Goal: Navigation & Orientation: Go to known website

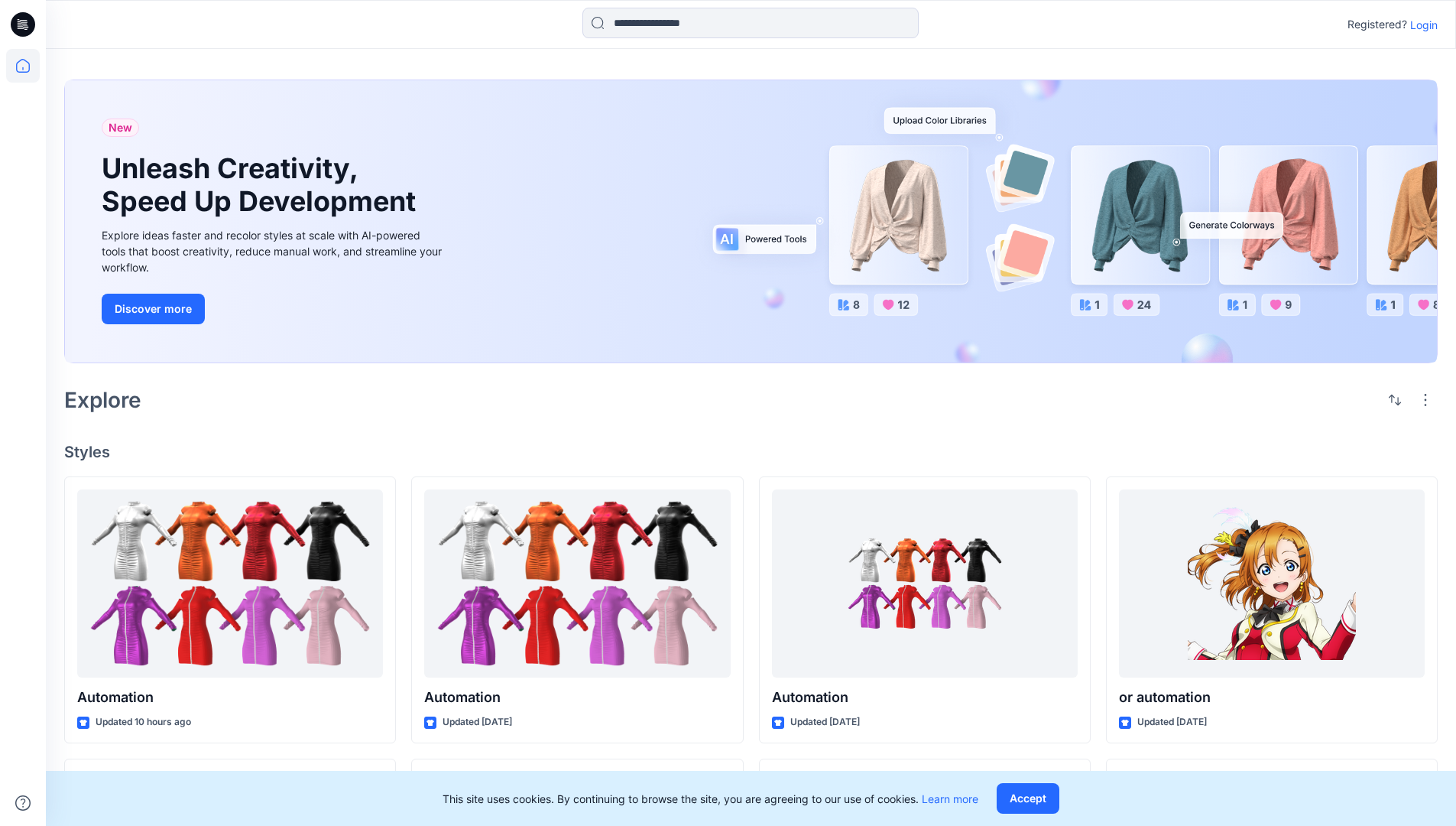
click at [1420, 24] on p "Login" at bounding box center [1423, 24] width 27 height 16
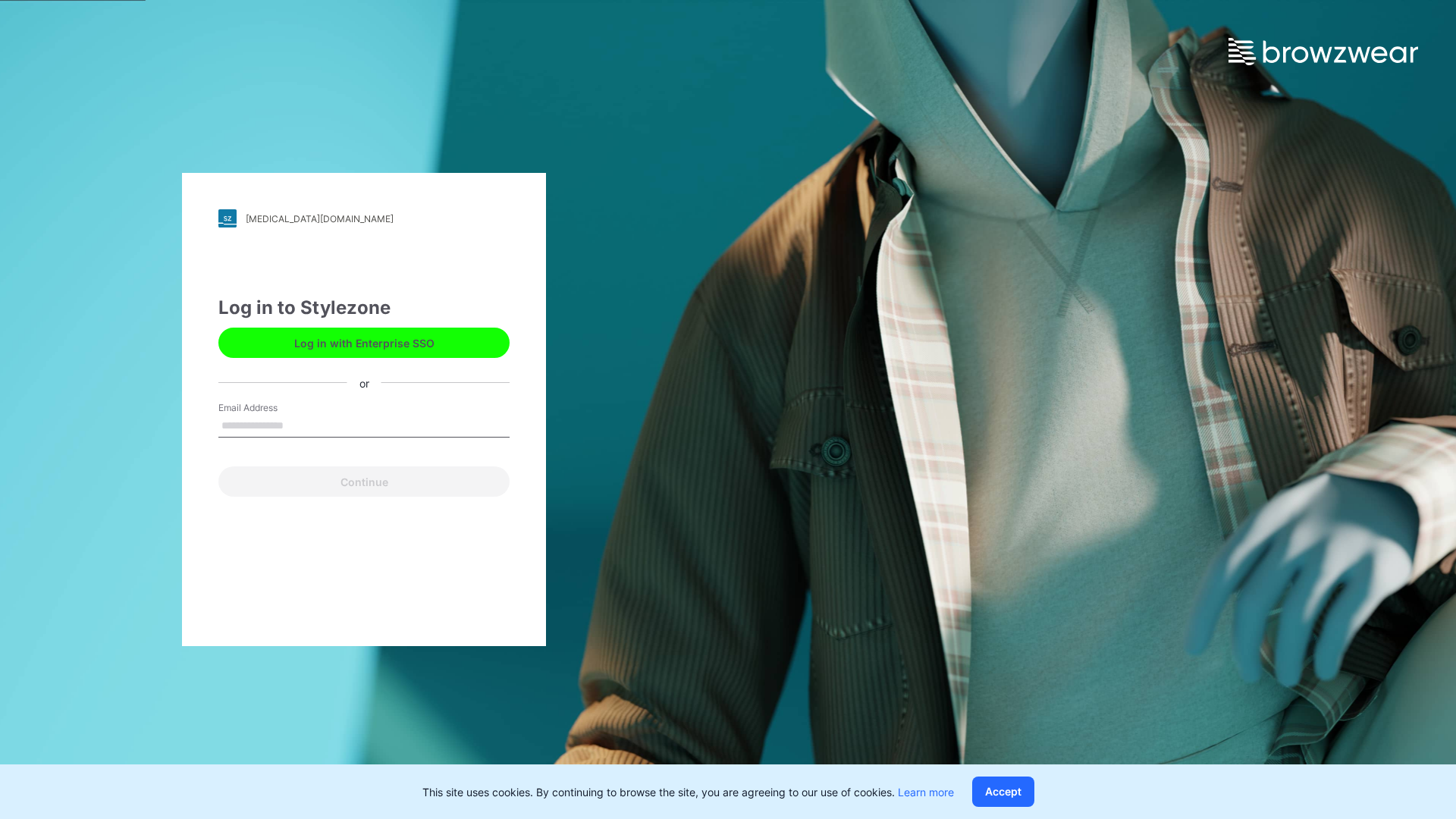
click at [299, 424] on input "Email Address" at bounding box center [364, 426] width 291 height 23
type input "**********"
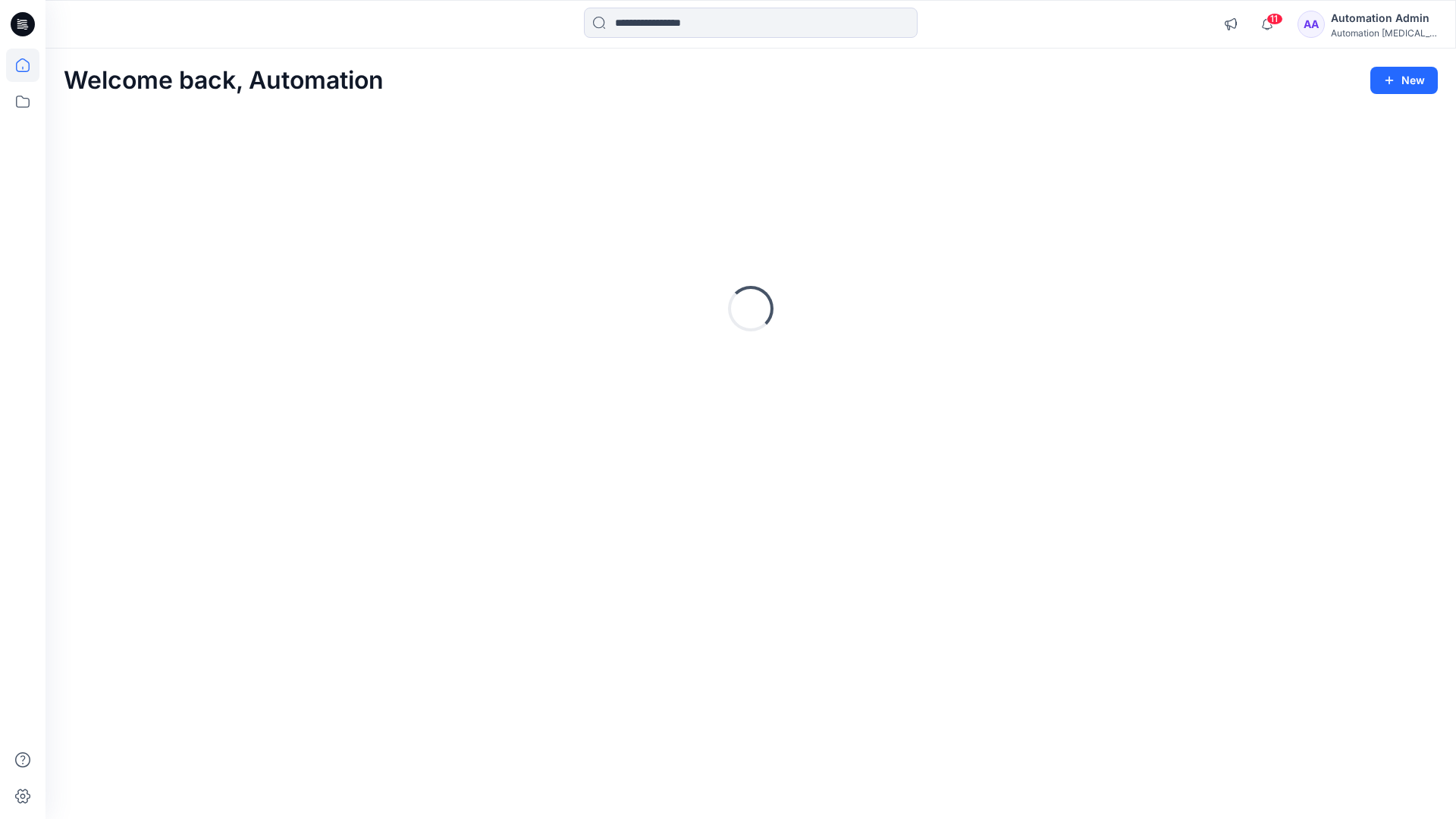
click at [29, 65] on icon at bounding box center [22, 65] width 14 height 14
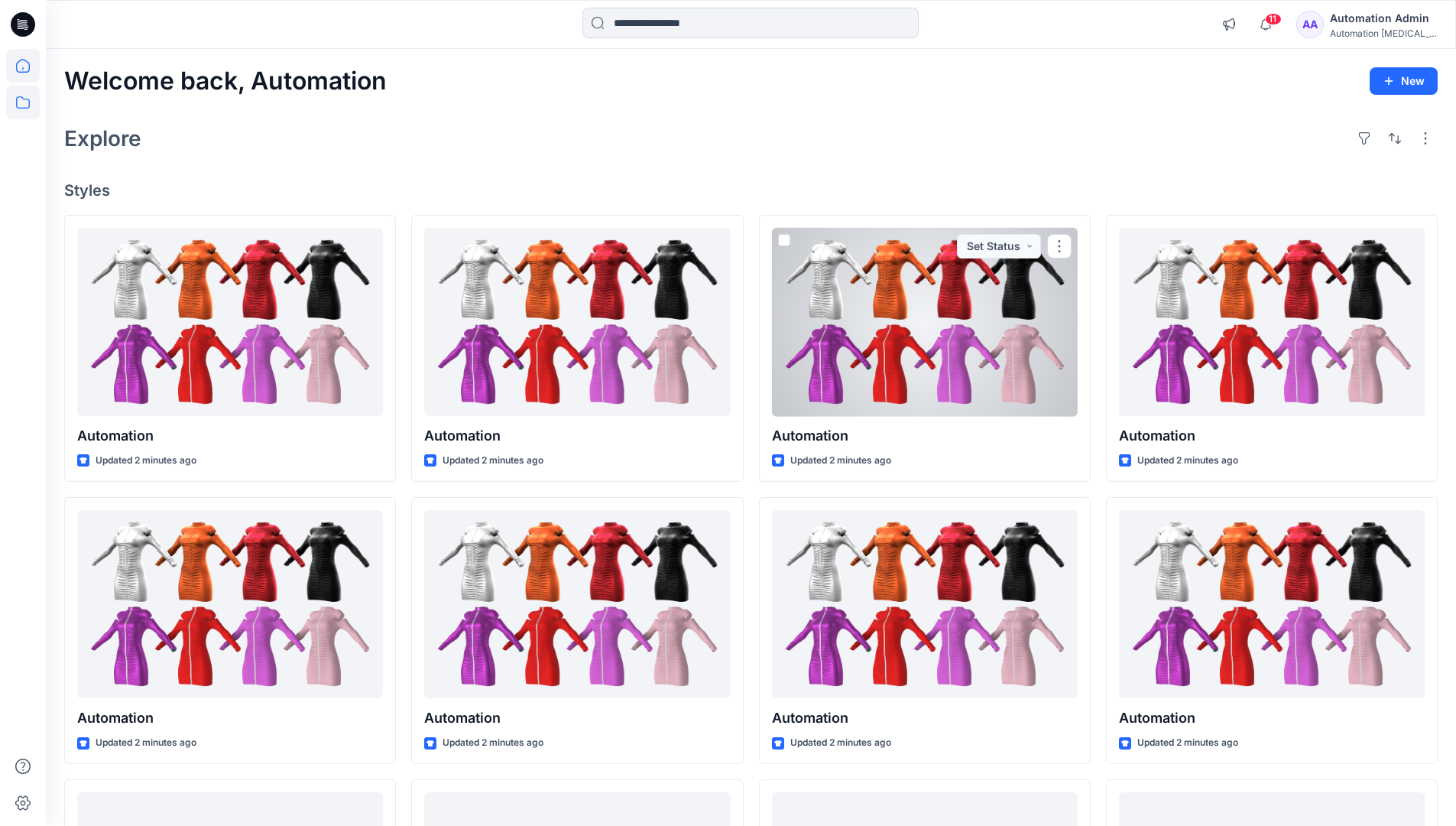
click at [27, 103] on icon at bounding box center [23, 103] width 34 height 34
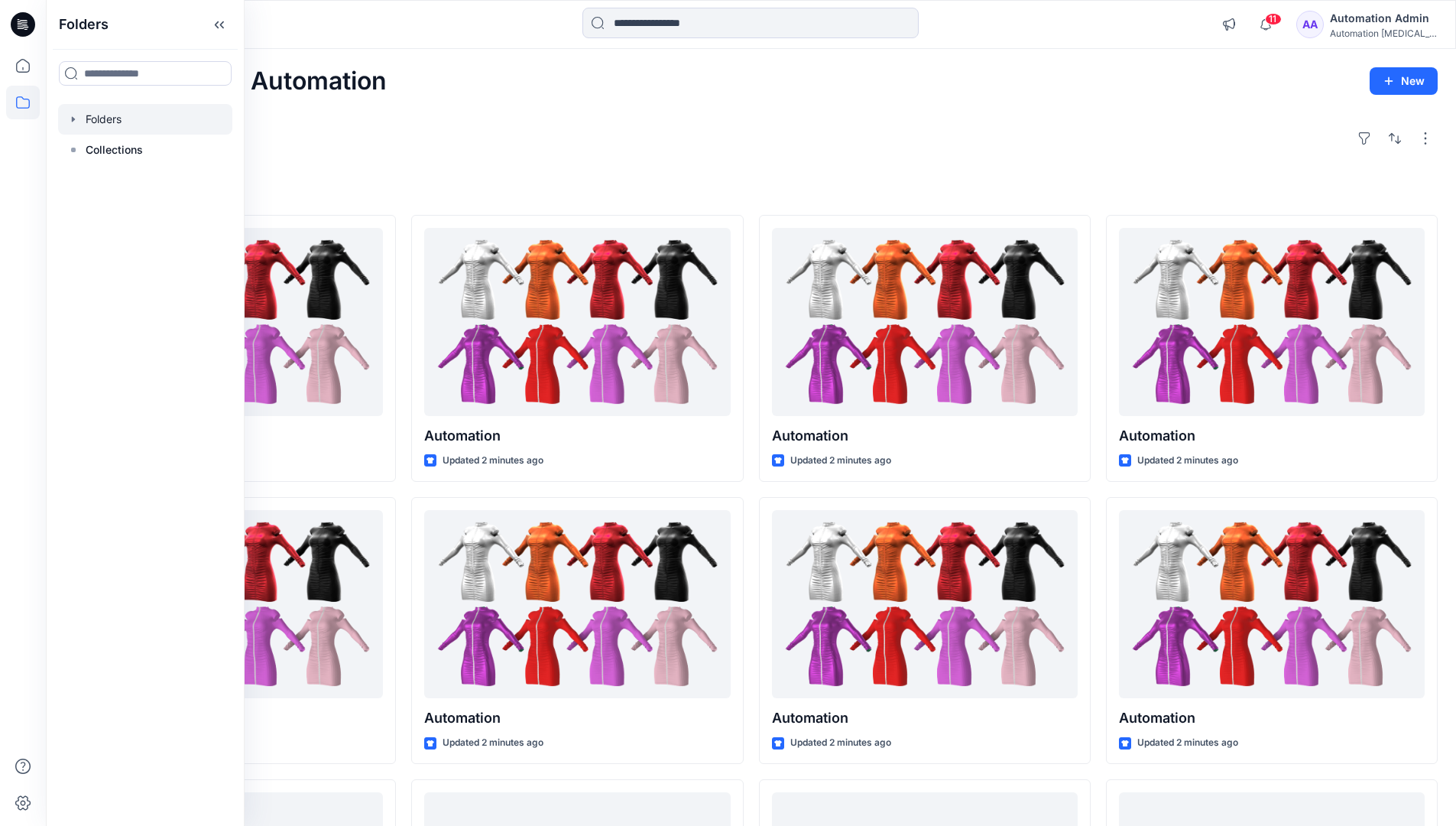
click at [96, 121] on div at bounding box center [145, 119] width 175 height 31
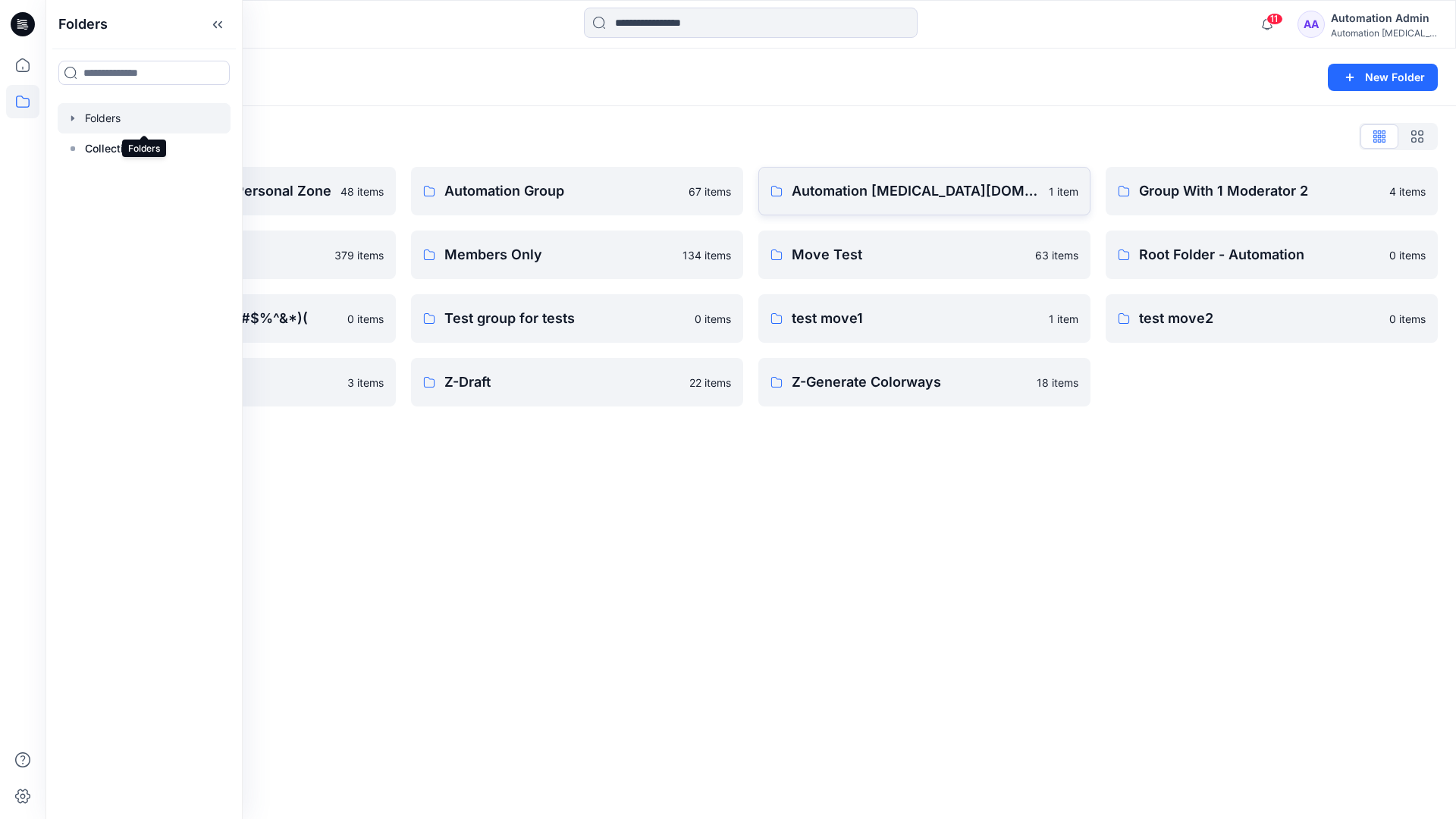
click at [886, 208] on link "Automation testim.io 1 item" at bounding box center [924, 191] width 332 height 48
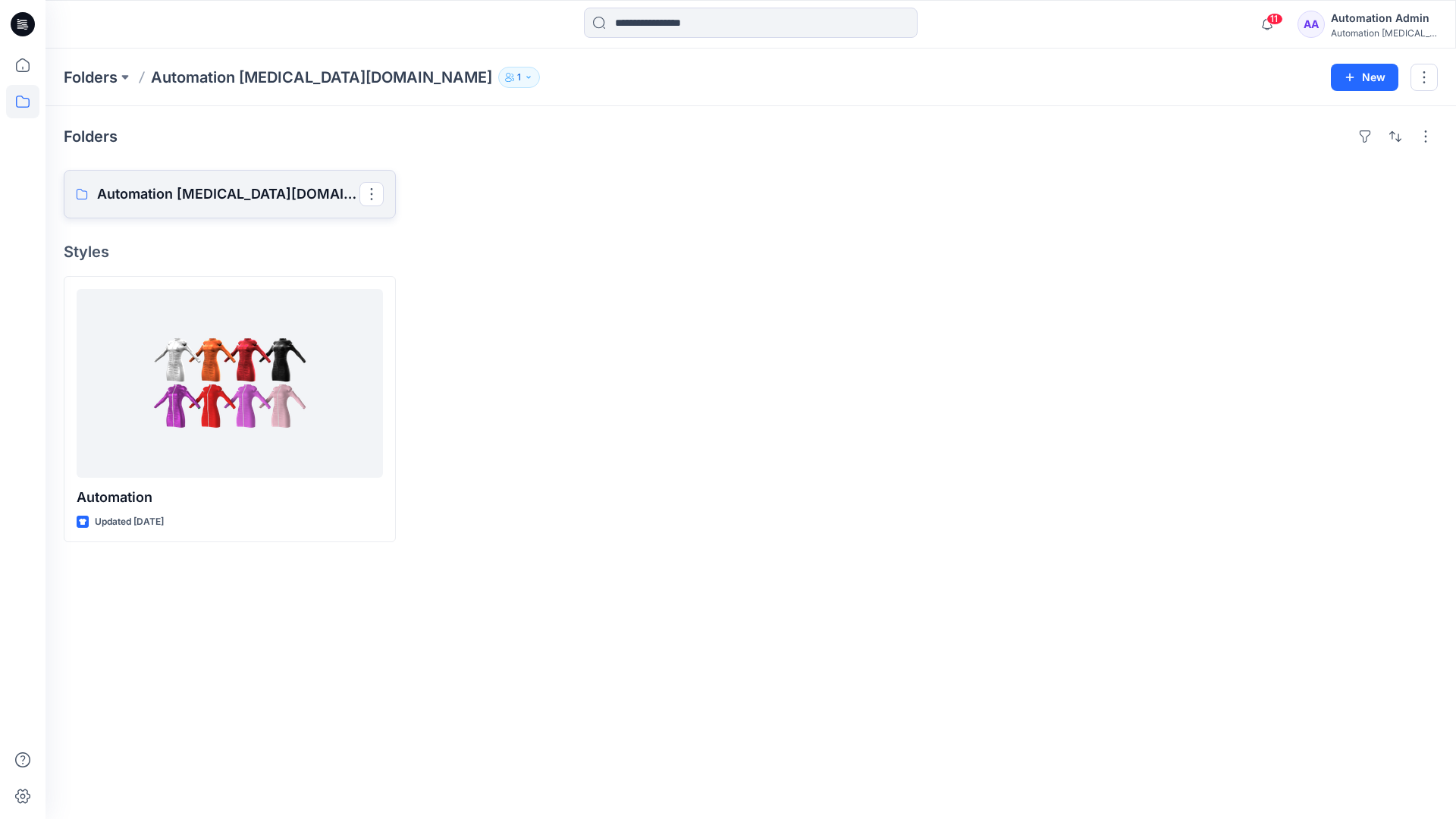
click at [204, 202] on p "Automation testim.io Board" at bounding box center [228, 194] width 262 height 21
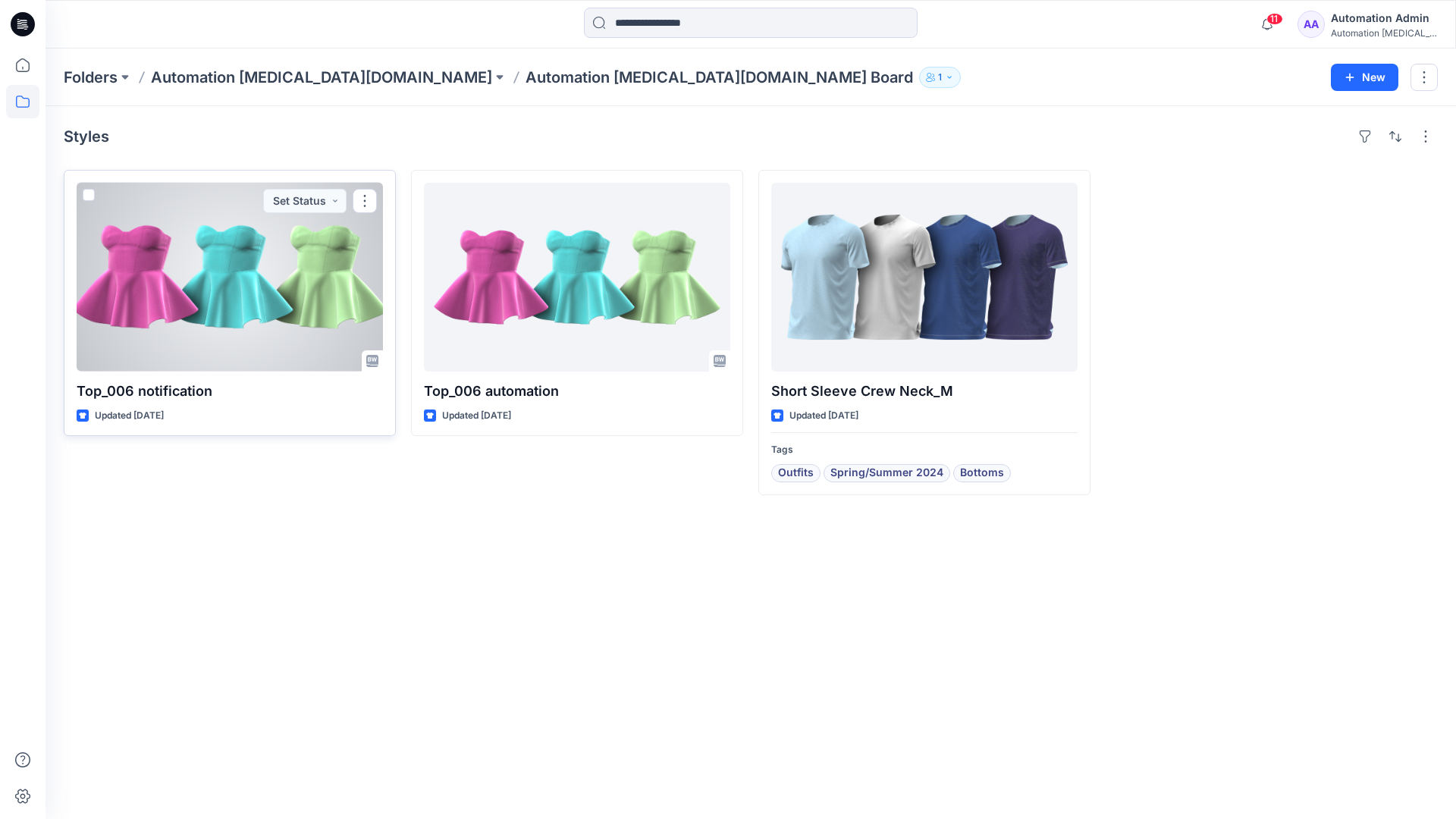
click at [94, 197] on span at bounding box center [88, 195] width 12 height 12
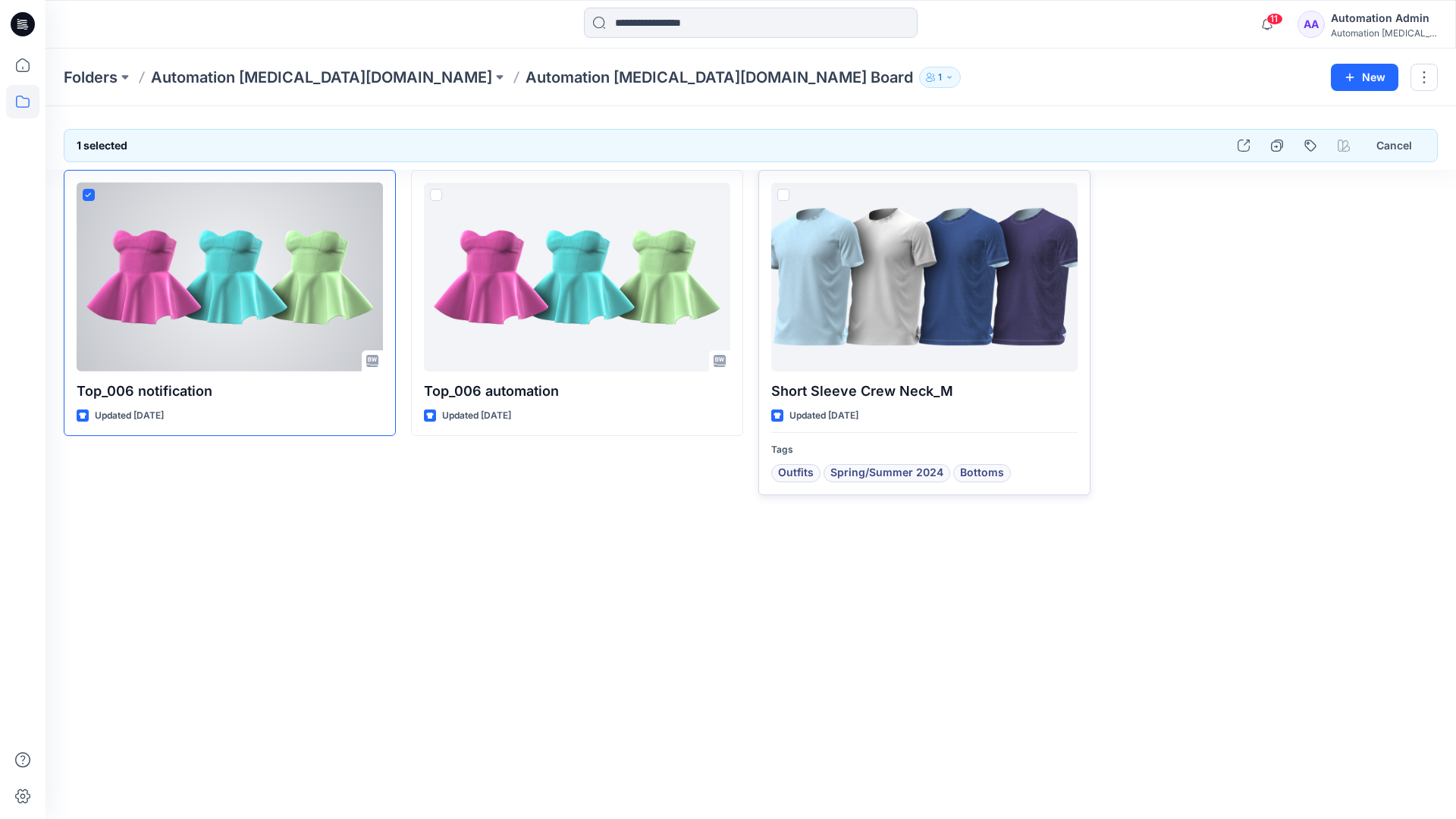
click at [786, 194] on span at bounding box center [783, 195] width 12 height 12
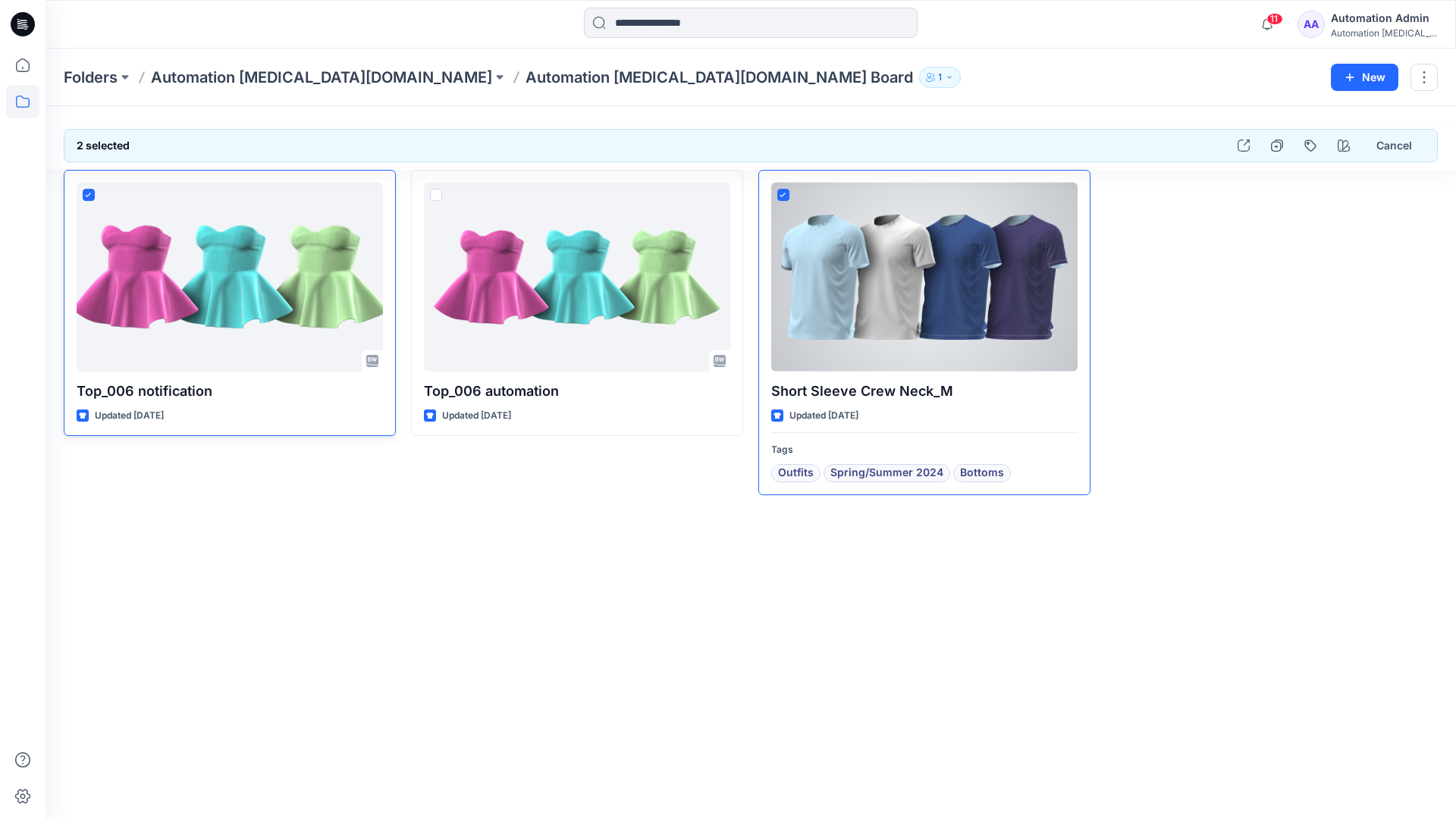
click at [91, 195] on icon at bounding box center [88, 195] width 6 height 6
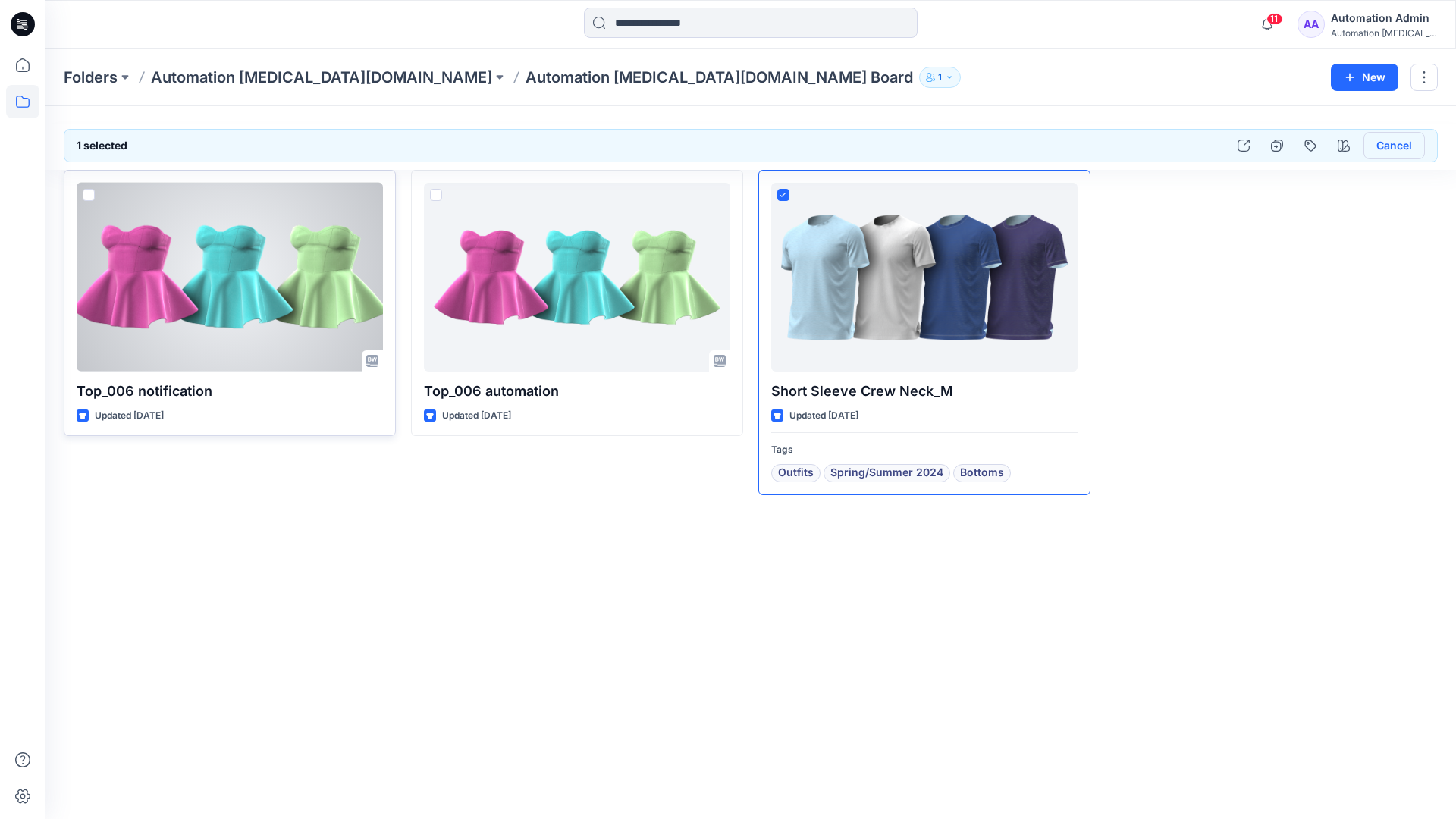
click at [1387, 147] on button "Cancel" at bounding box center [1394, 145] width 61 height 27
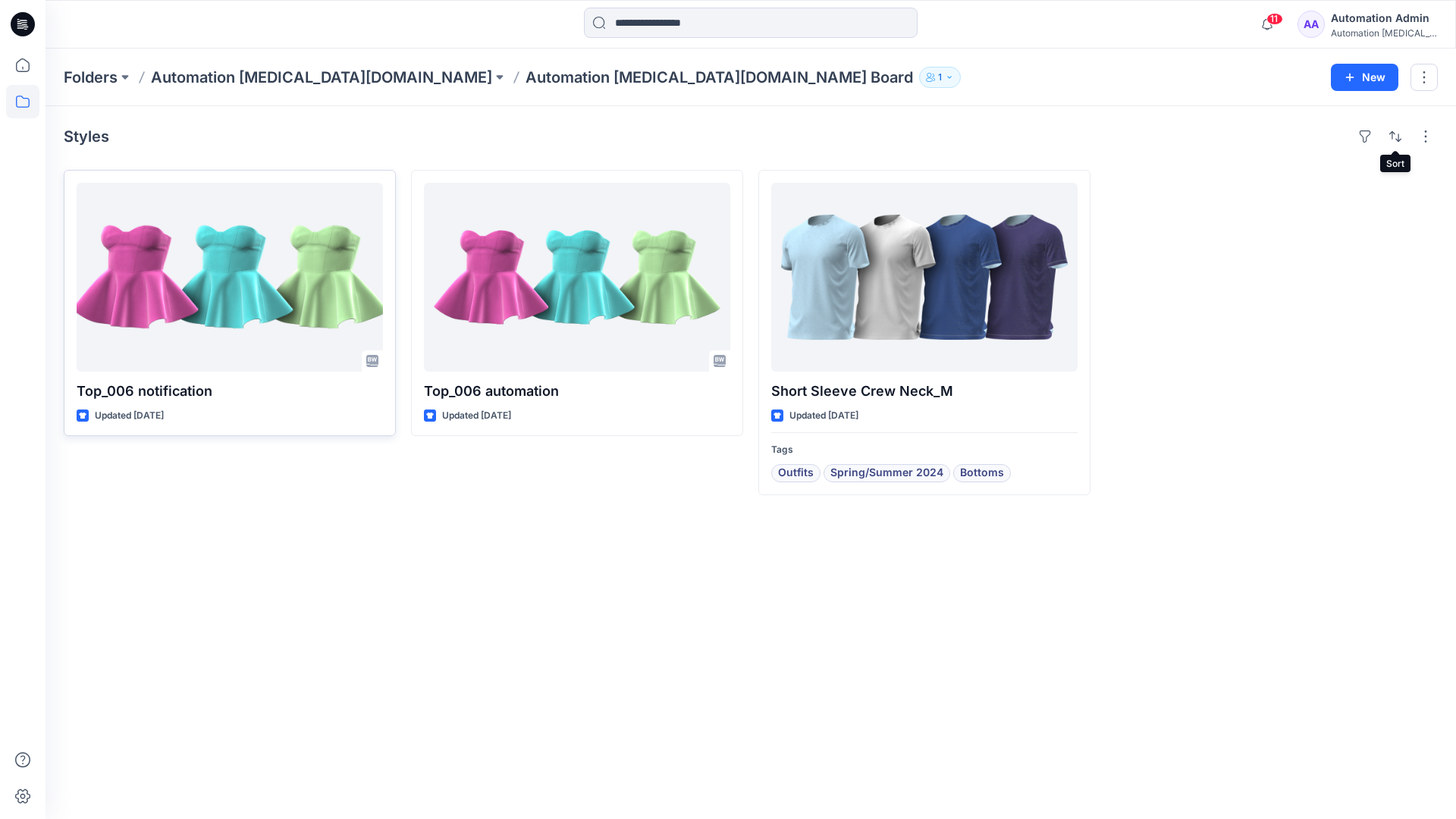
click at [1371, 28] on div "Automation testim..." at bounding box center [1384, 32] width 107 height 11
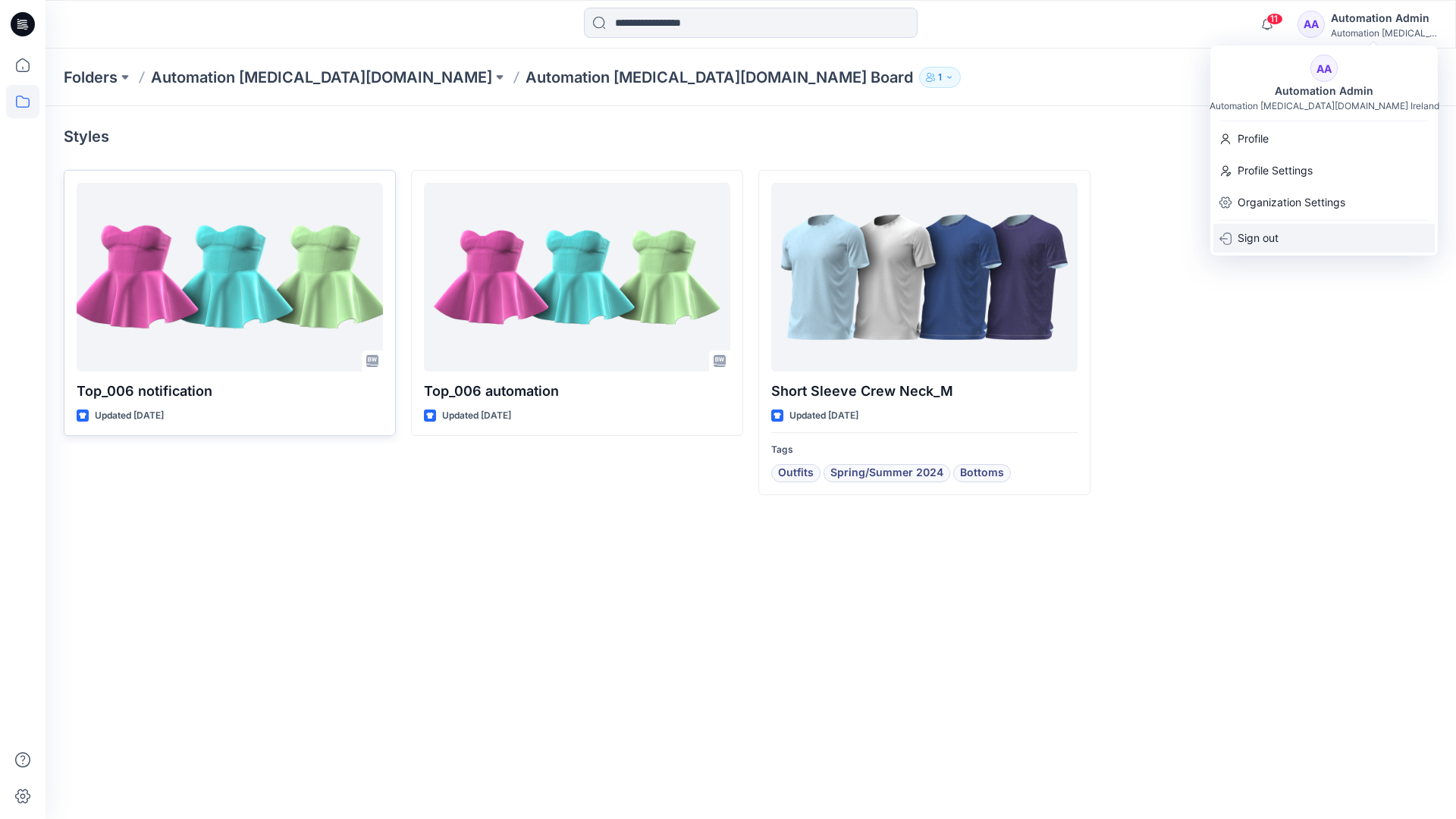
click at [1270, 236] on p "Sign out" at bounding box center [1258, 237] width 41 height 29
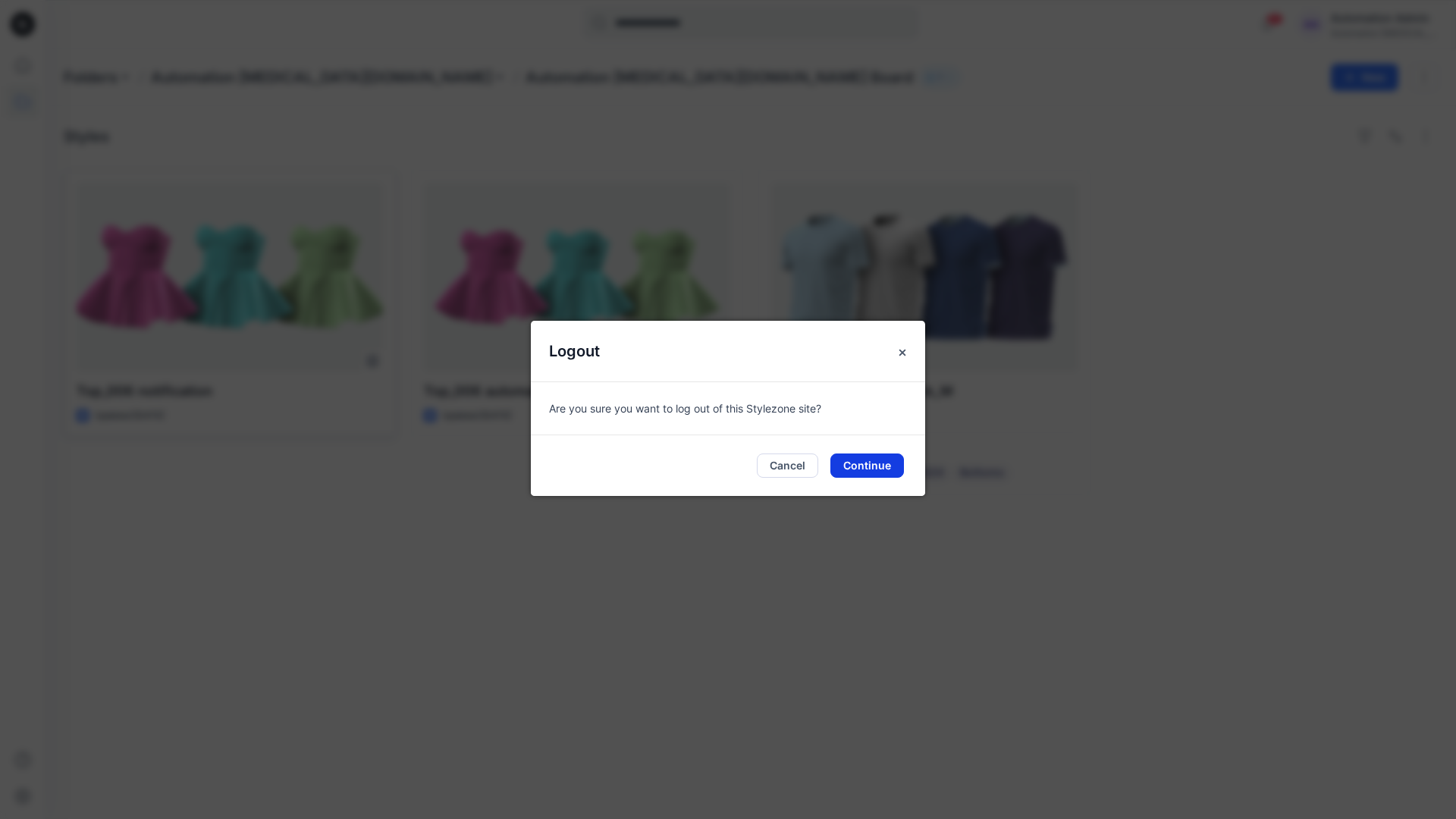
click at [888, 460] on button "Continue" at bounding box center [867, 465] width 73 height 24
